Goal: Unclear

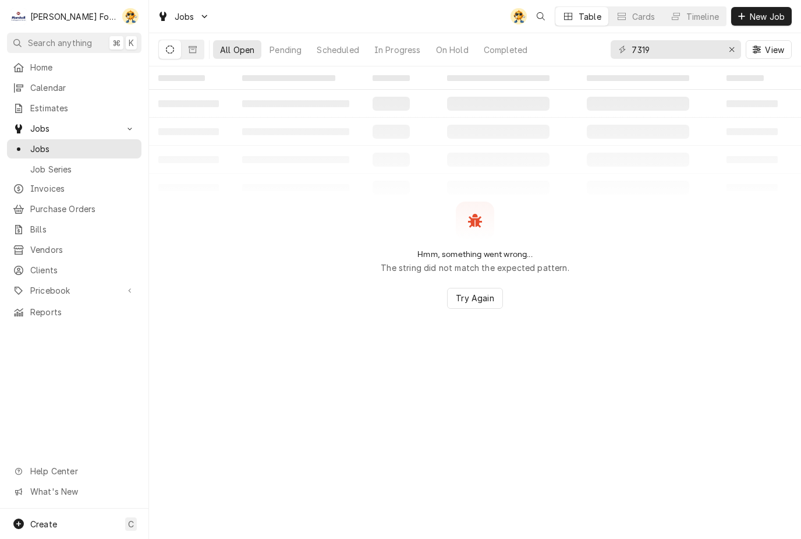
type input "7319"
click at [735, 52] on div "Erase input" at bounding box center [732, 50] width 12 height 12
